Goal: Transaction & Acquisition: Purchase product/service

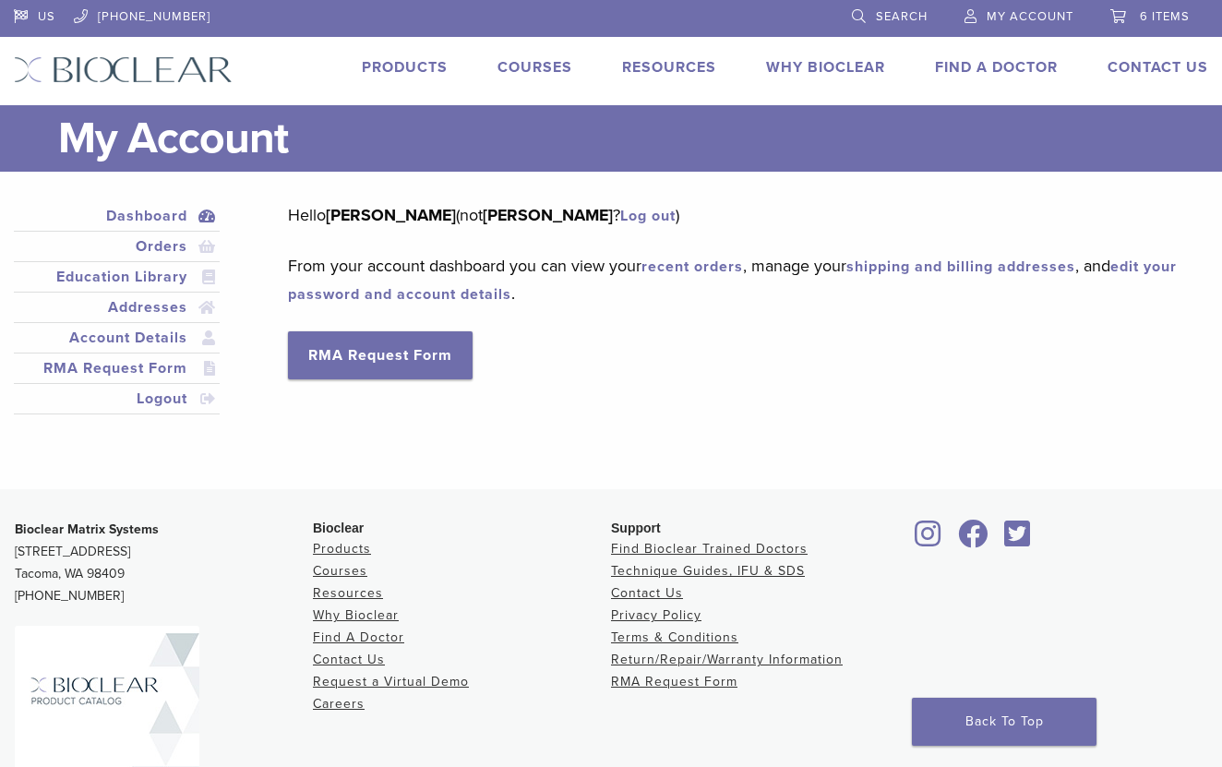
click at [633, 212] on link "Log out" at bounding box center [647, 216] width 55 height 18
click at [636, 213] on link "Log out" at bounding box center [647, 216] width 55 height 18
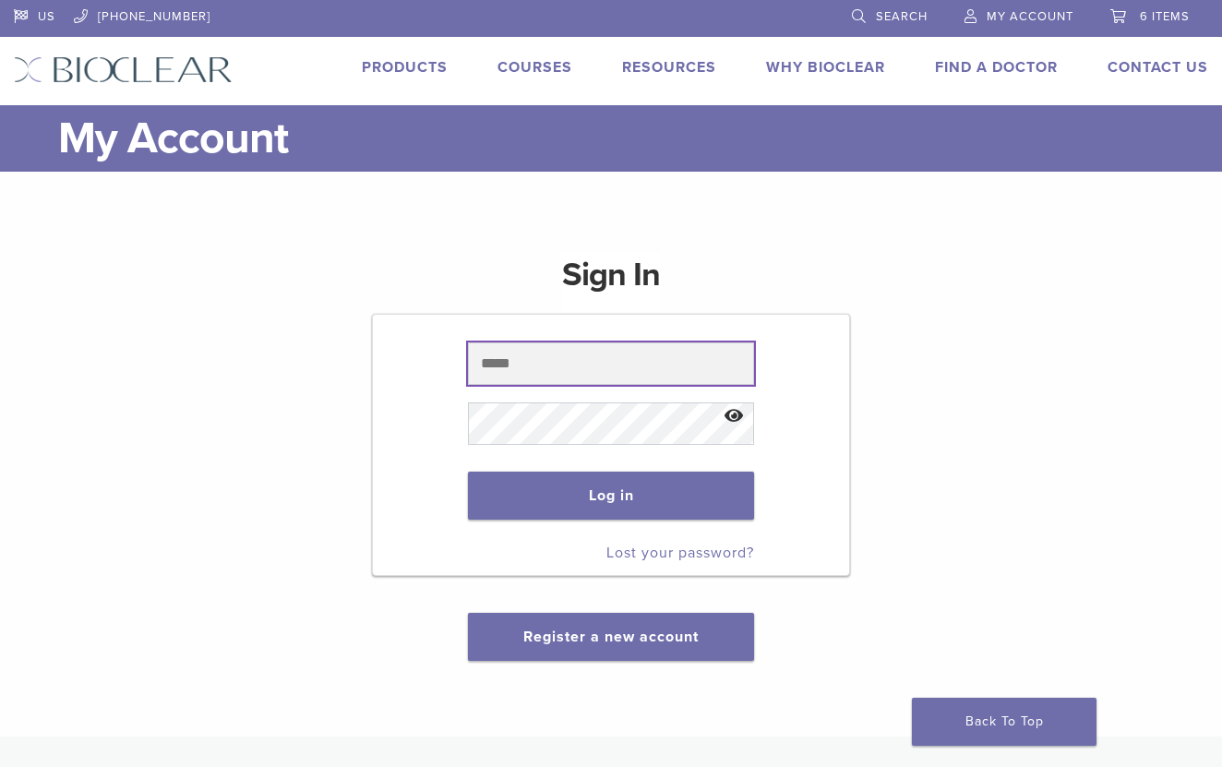
click at [526, 366] on input "text" at bounding box center [610, 363] width 285 height 42
paste input "**********"
type input "**********"
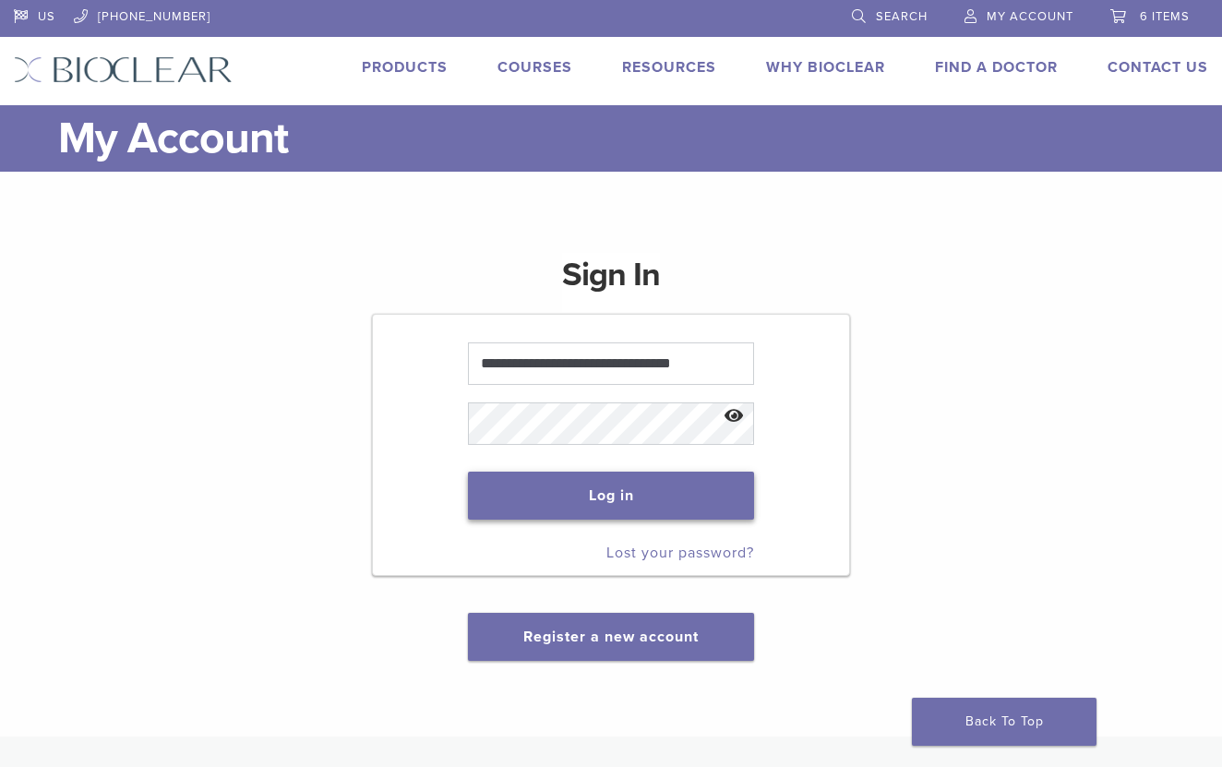
click at [568, 510] on button "Log in" at bounding box center [610, 496] width 285 height 48
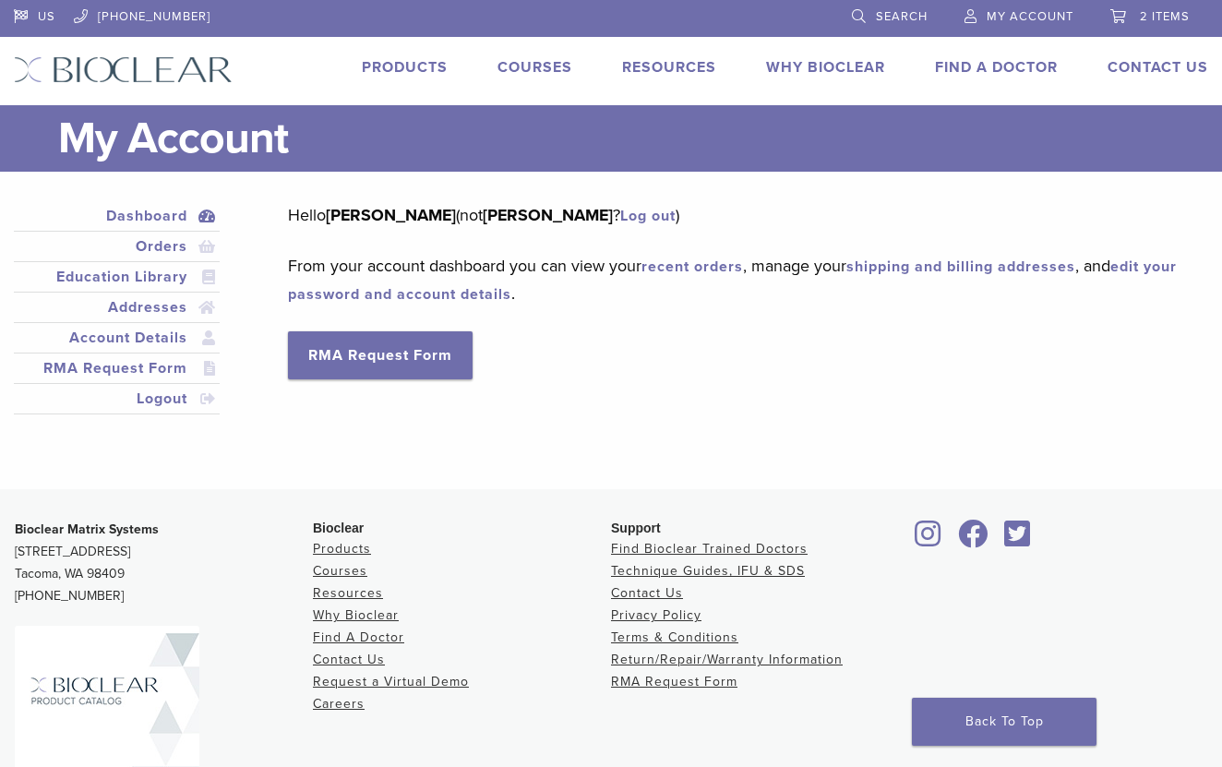
click at [1132, 19] on link "2 items" at bounding box center [1149, 14] width 79 height 28
click at [1118, 16] on link "2 items" at bounding box center [1149, 14] width 79 height 28
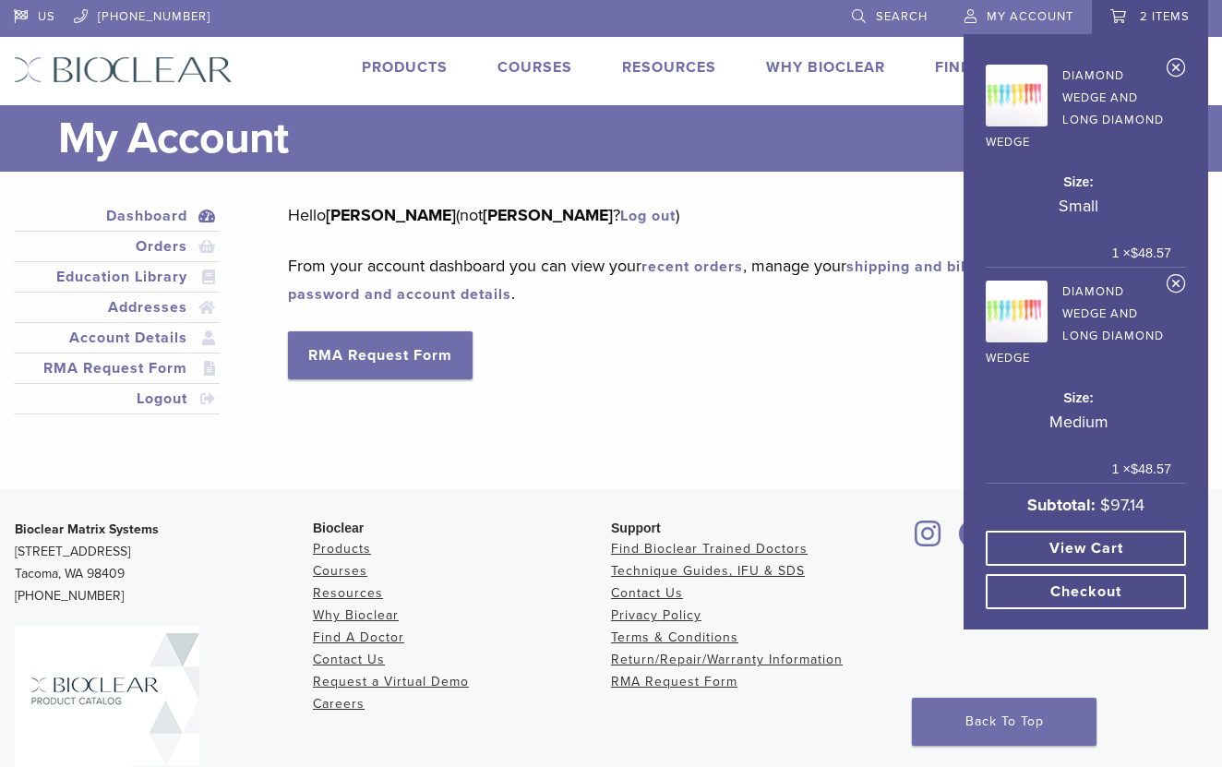
click at [1134, 15] on link "2 items" at bounding box center [1149, 14] width 79 height 28
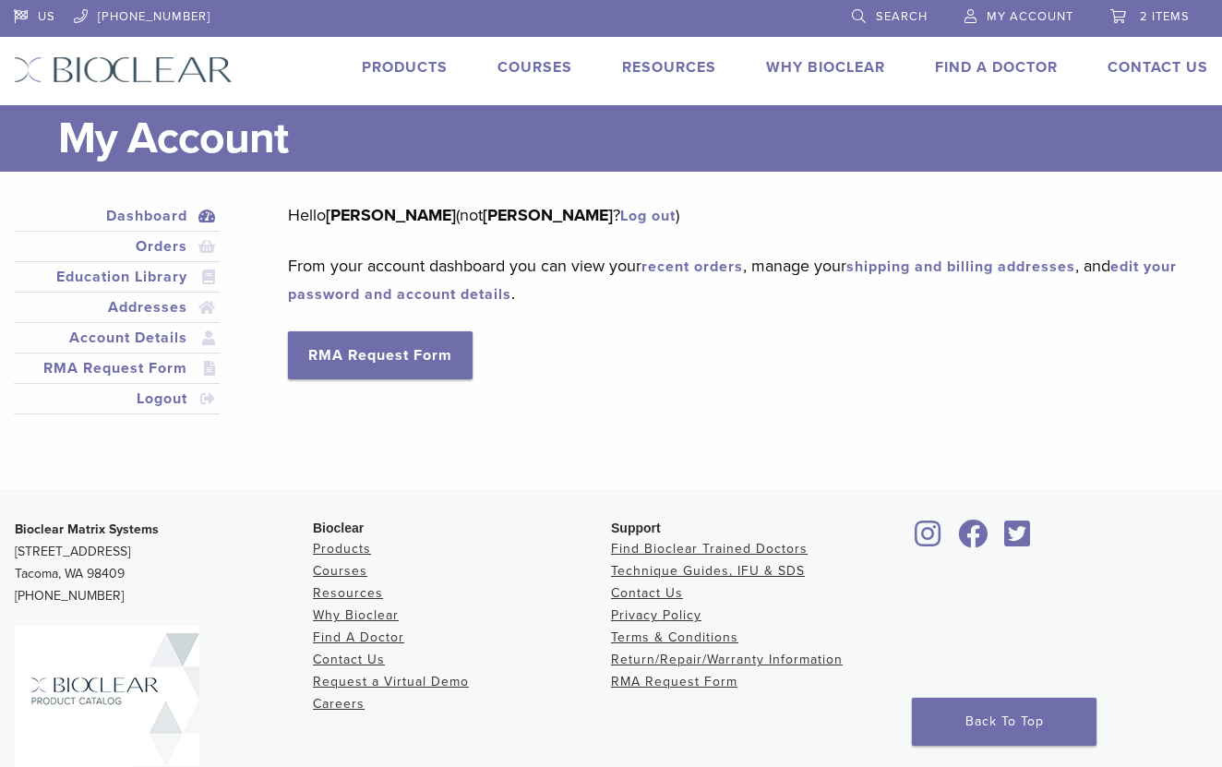
click at [1134, 15] on link "2 items" at bounding box center [1149, 14] width 79 height 28
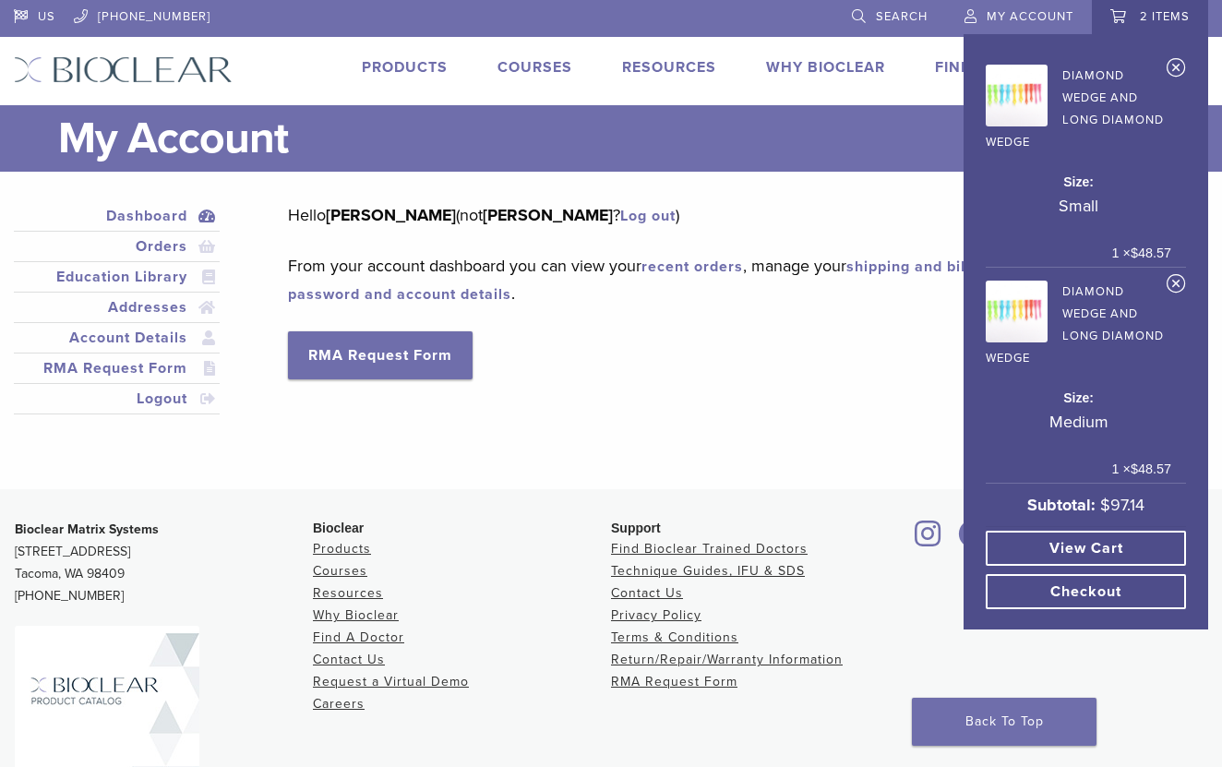
click at [1166, 76] on link "Diamond Wedge and Long Diamond Wedge" at bounding box center [1078, 106] width 185 height 94
